Goal: Transaction & Acquisition: Book appointment/travel/reservation

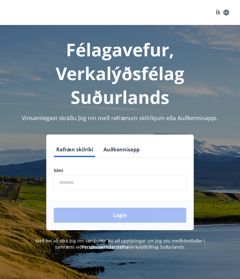
click at [80, 187] on input "phone" at bounding box center [120, 182] width 133 height 15
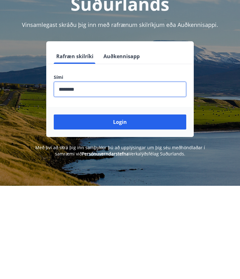
type input "********"
click at [123, 208] on button "Login" at bounding box center [120, 215] width 133 height 15
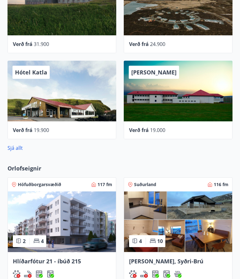
scroll to position [253, 0]
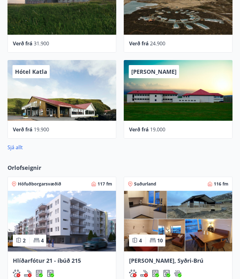
click at [183, 225] on img at bounding box center [178, 221] width 108 height 61
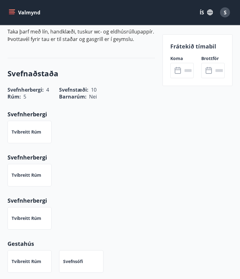
scroll to position [346, 0]
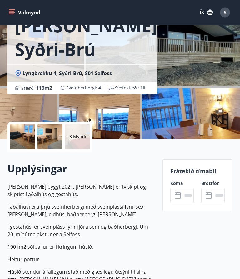
click at [179, 195] on icon at bounding box center [179, 196] width 8 height 8
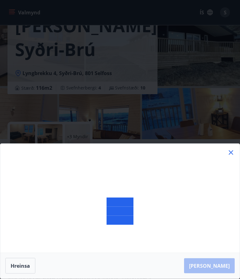
scroll to position [48, 0]
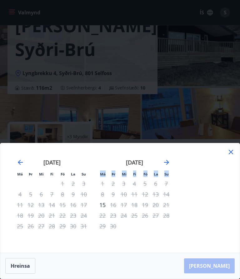
click at [152, 202] on div "20" at bounding box center [155, 204] width 11 height 11
click at [153, 205] on div "20" at bounding box center [155, 204] width 11 height 11
click at [163, 204] on div "21" at bounding box center [166, 204] width 11 height 11
click at [219, 266] on div "[PERSON_NAME]" at bounding box center [120, 266] width 240 height 26
click at [0, 275] on div "[PERSON_NAME]" at bounding box center [120, 266] width 240 height 26
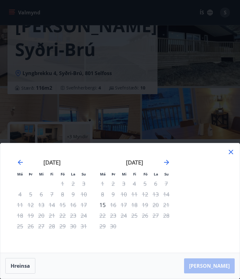
click at [105, 205] on div "15" at bounding box center [102, 204] width 11 height 11
click at [220, 266] on div "[PERSON_NAME]" at bounding box center [120, 266] width 240 height 26
click at [234, 151] on icon at bounding box center [231, 152] width 8 height 8
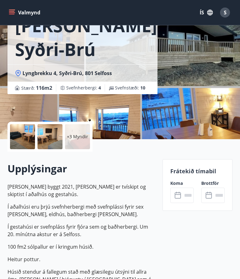
click at [217, 194] on input "text" at bounding box center [219, 195] width 12 height 15
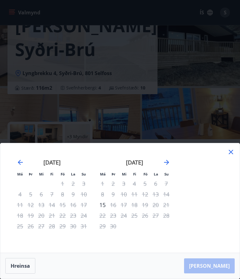
click at [236, 149] on div "Má Þr Mi Fi Fö La Su Má Þr Mi Fi Fö La Su [DATE] 1 2 3 4 5 6 7 8 9 10 11 12 13 …" at bounding box center [120, 197] width 240 height 109
click at [232, 154] on icon at bounding box center [231, 152] width 8 height 8
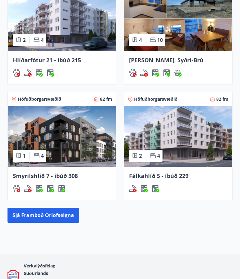
scroll to position [453, 0]
